Goal: Task Accomplishment & Management: Use online tool/utility

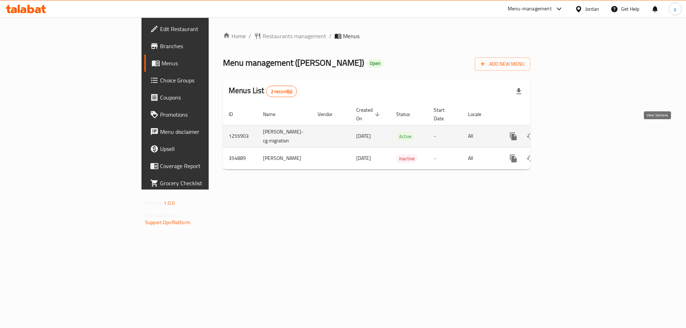
click at [573, 137] on link "enhanced table" at bounding box center [564, 136] width 17 height 17
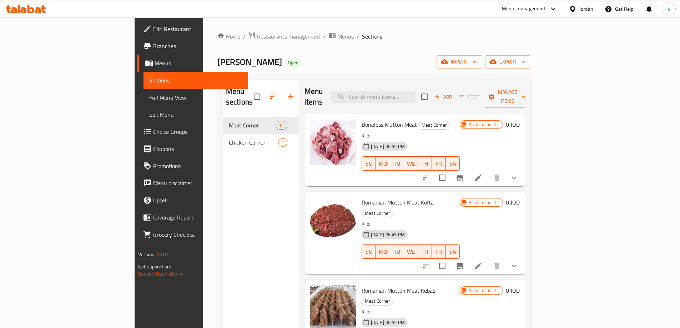
click at [153, 129] on span "Choice Groups" at bounding box center [197, 131] width 89 height 9
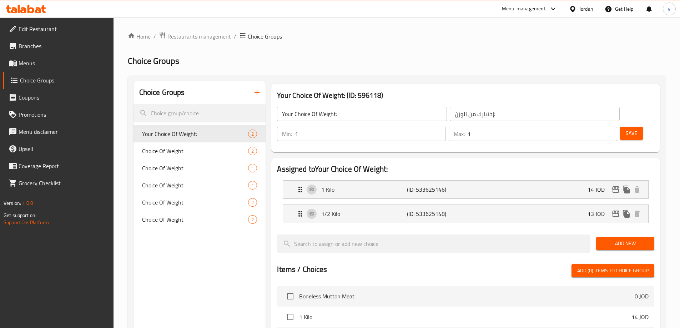
click at [401, 67] on div "Home / Restaurants management / Choice Groups Choice Groups Choice Groups Your …" at bounding box center [397, 288] width 538 height 512
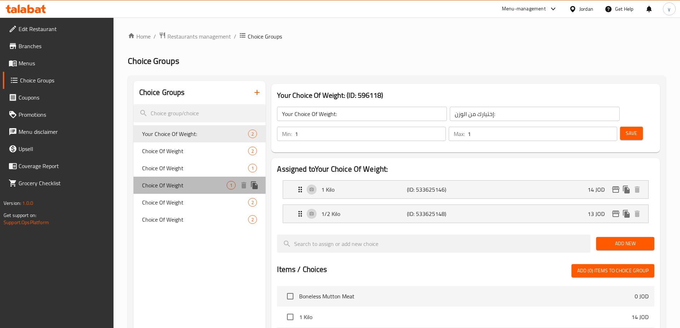
click at [184, 182] on span "Choice Of Weight" at bounding box center [184, 185] width 85 height 9
type input "Choice Of Weight"
type input "اختيارك من الوزن"
type input "0"
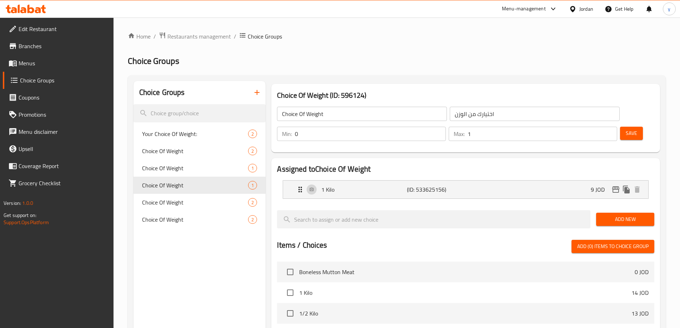
click at [445, 42] on div "Home / Restaurants management / Choice Groups Choice Groups Choice Groups Your …" at bounding box center [397, 276] width 538 height 488
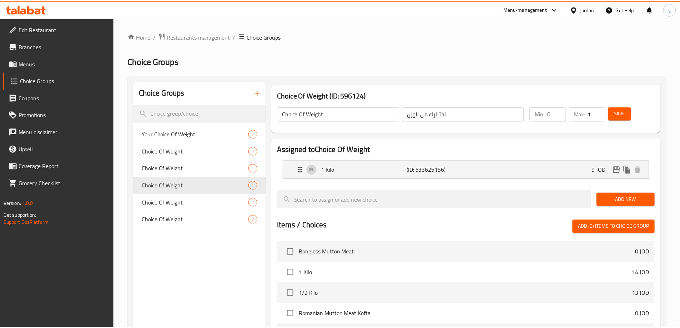
scroll to position [186, 0]
